Goal: Transaction & Acquisition: Purchase product/service

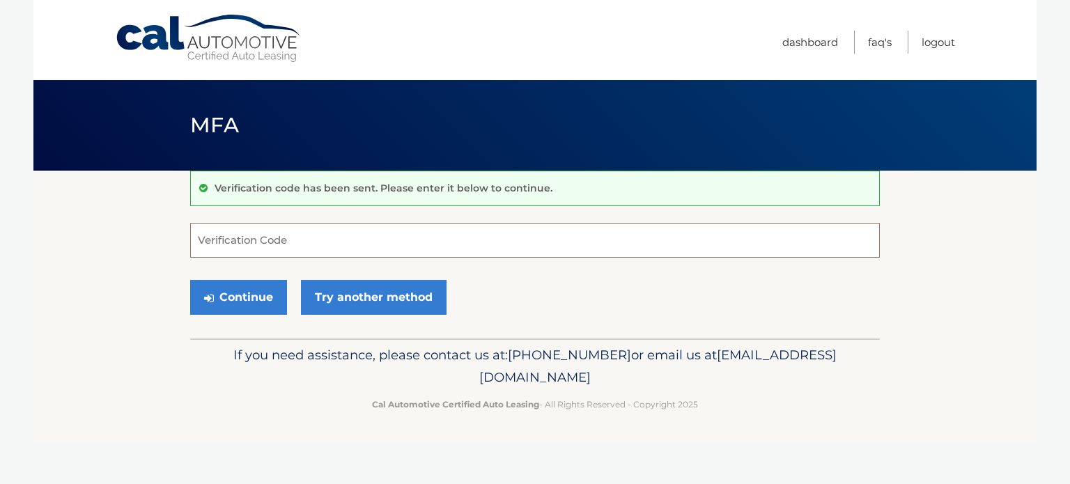
click at [378, 241] on input "Verification Code" at bounding box center [535, 240] width 690 height 35
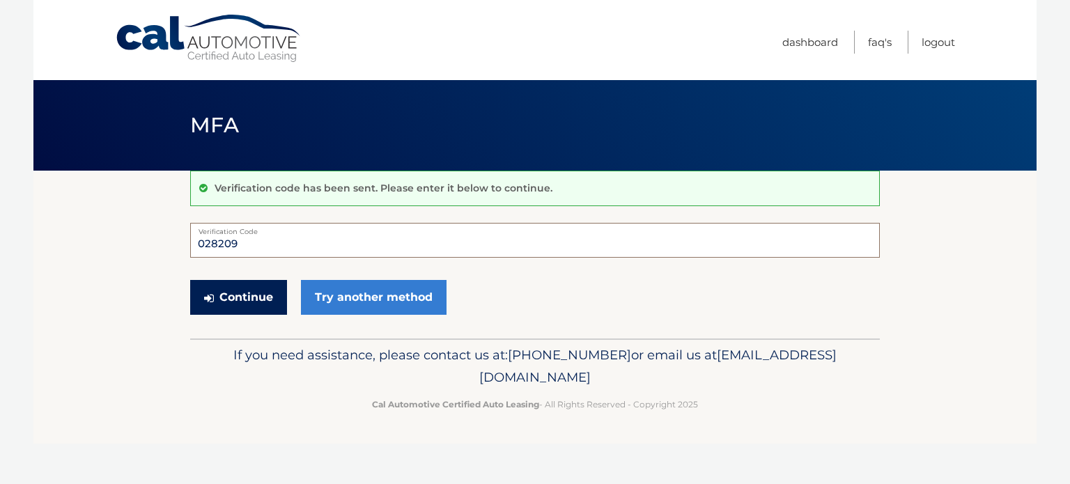
type input "028209"
click at [236, 302] on button "Continue" at bounding box center [238, 297] width 97 height 35
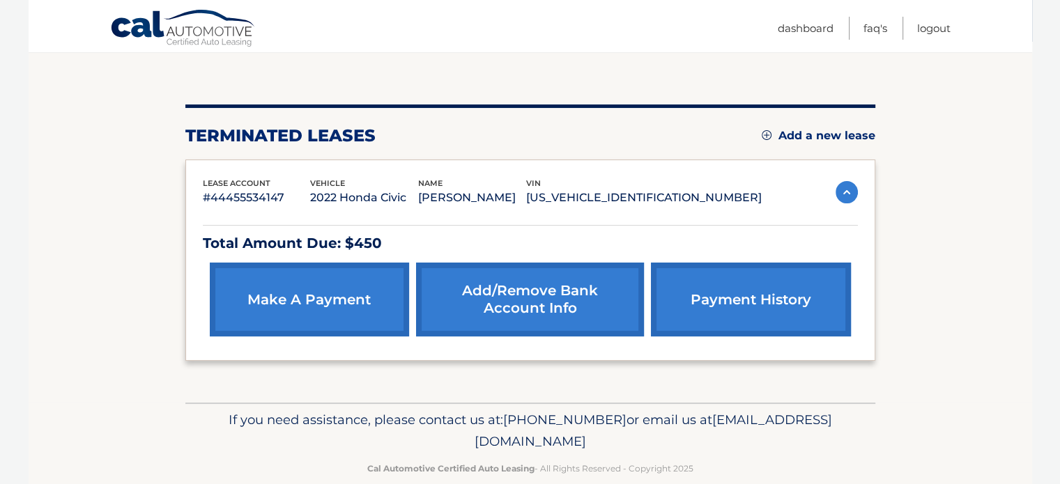
scroll to position [151, 0]
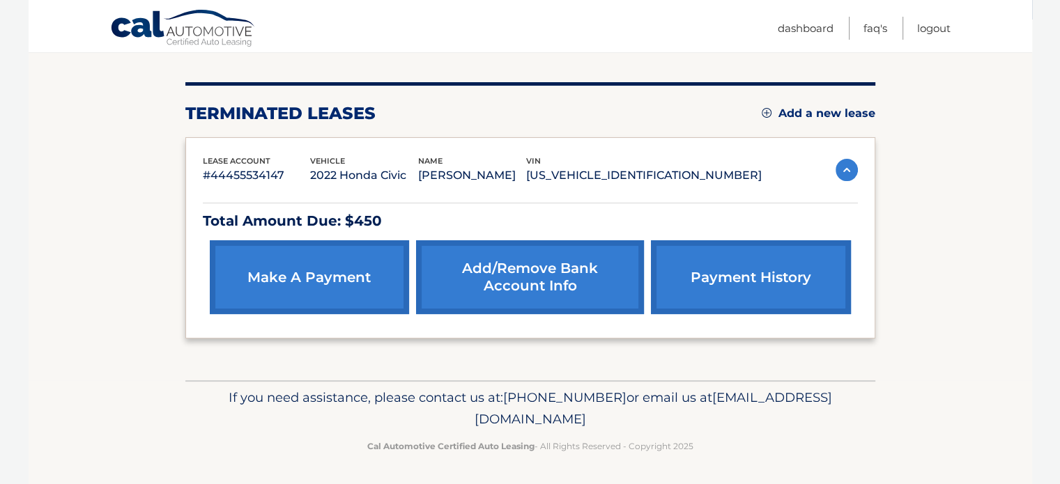
click at [293, 286] on link "make a payment" at bounding box center [309, 277] width 199 height 74
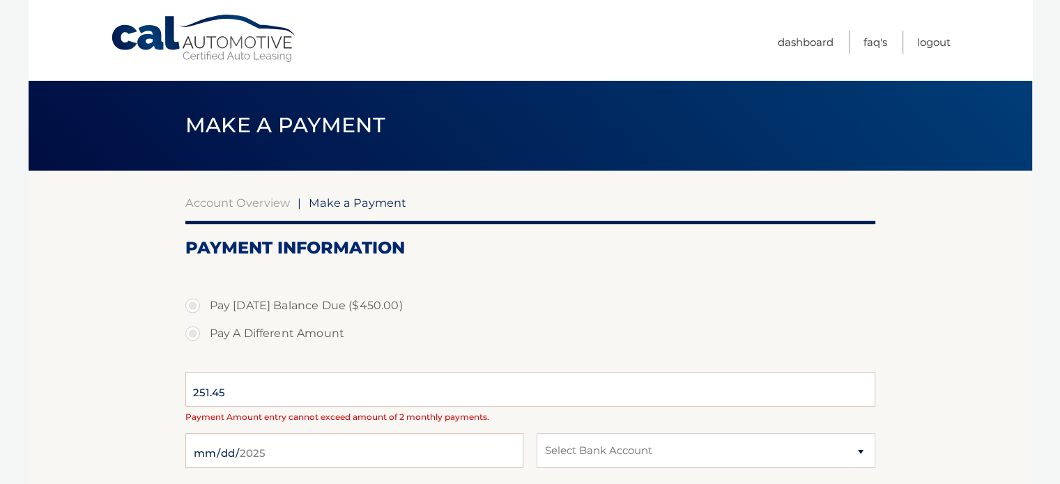
select select "NDVlYTdiYTctMTMwMy00NjBhLWFjMTYtMzdjZTUwNjE2MDQ0"
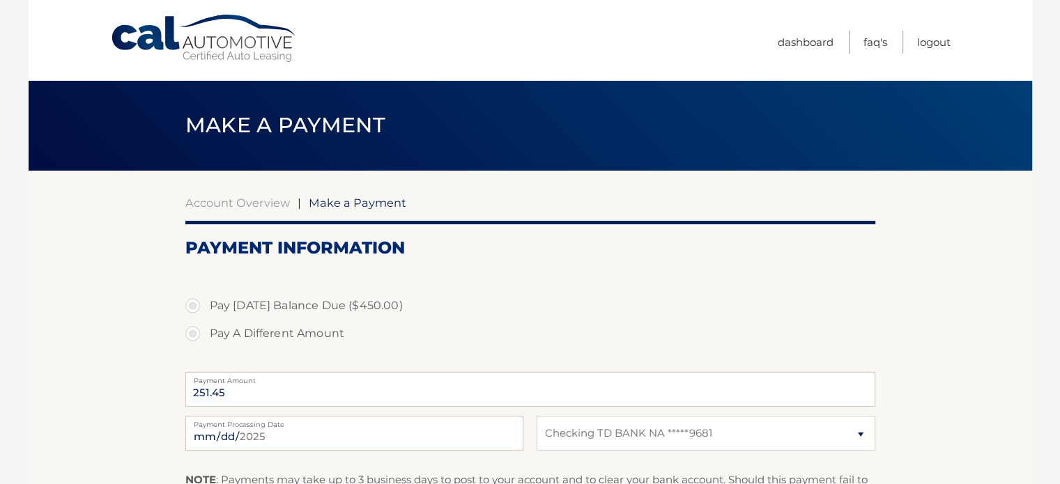
click at [191, 332] on label "Pay A Different Amount" at bounding box center [530, 334] width 690 height 28
click at [191, 332] on input "Pay A Different Amount" at bounding box center [198, 331] width 14 height 22
radio input "true"
click at [192, 307] on label "Pay [DATE] Balance Due ($450.00)" at bounding box center [530, 306] width 690 height 28
click at [192, 307] on input "Pay [DATE] Balance Due ($450.00)" at bounding box center [198, 303] width 14 height 22
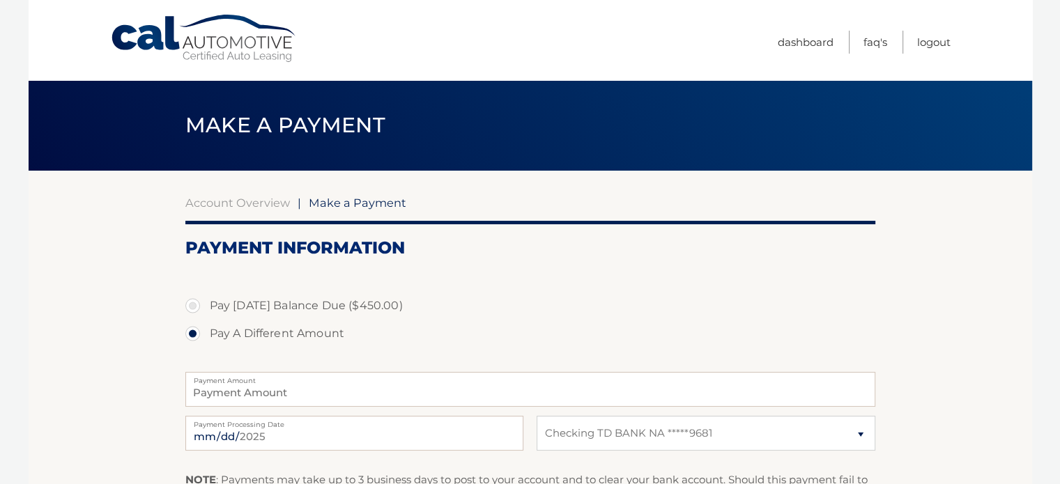
radio input "true"
type input "450.00"
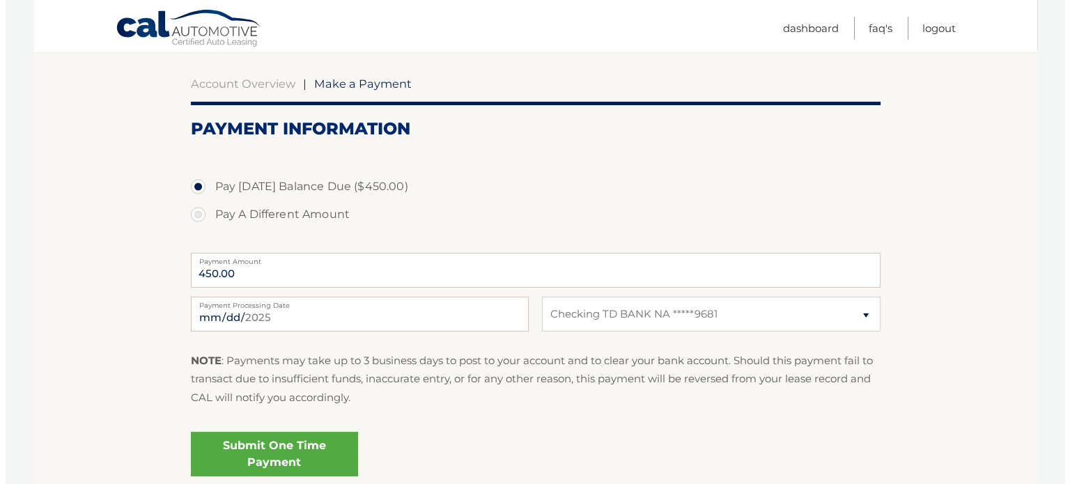
scroll to position [132, 0]
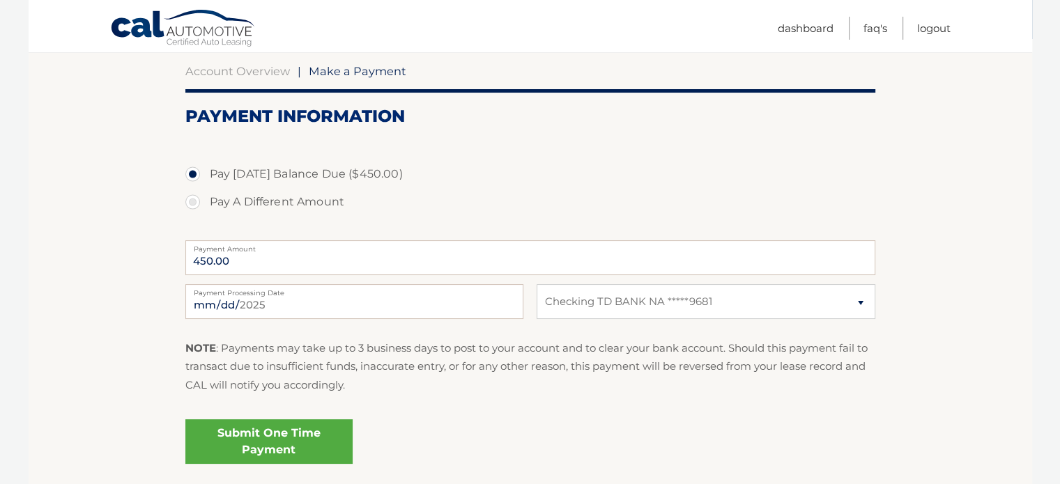
drag, startPoint x: 1059, startPoint y: 157, endPoint x: 1059, endPoint y: 167, distance: 10.5
click at [1059, 167] on body "Cal Automotive Menu Dashboard FAQ's Logout |" at bounding box center [530, 110] width 1060 height 484
click at [266, 452] on link "Submit One Time Payment" at bounding box center [268, 442] width 167 height 45
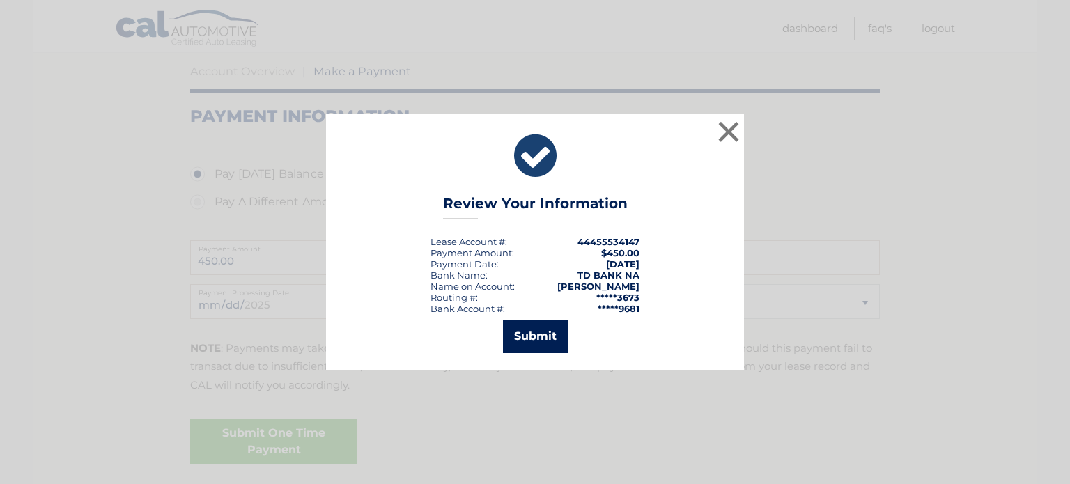
click at [519, 332] on button "Submit" at bounding box center [535, 336] width 65 height 33
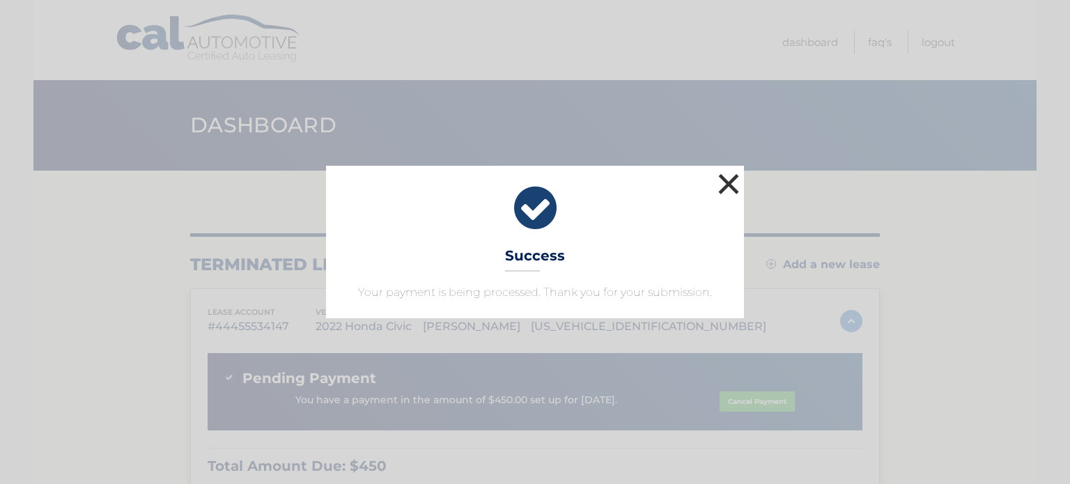
click at [732, 183] on button "×" at bounding box center [729, 184] width 28 height 28
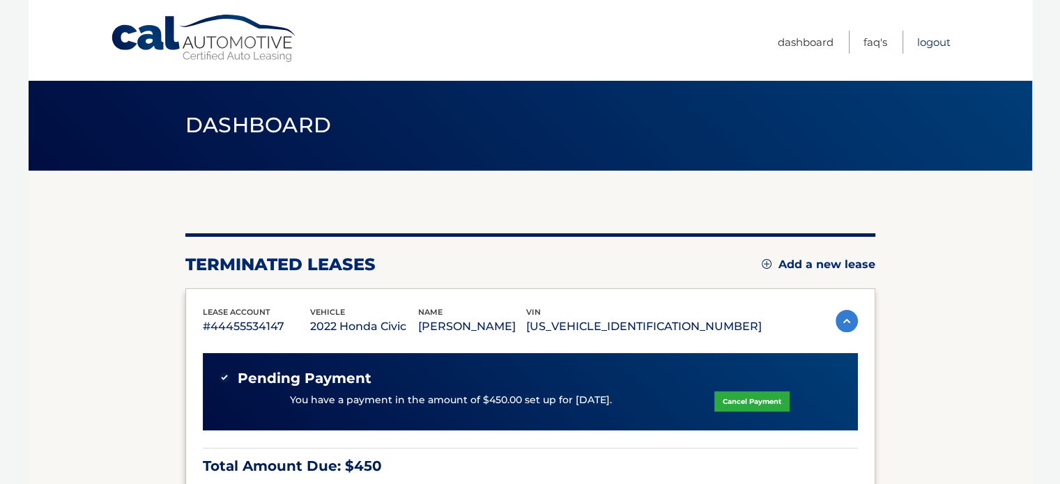
click at [927, 38] on link "Logout" at bounding box center [933, 42] width 33 height 23
